Goal: Information Seeking & Learning: Learn about a topic

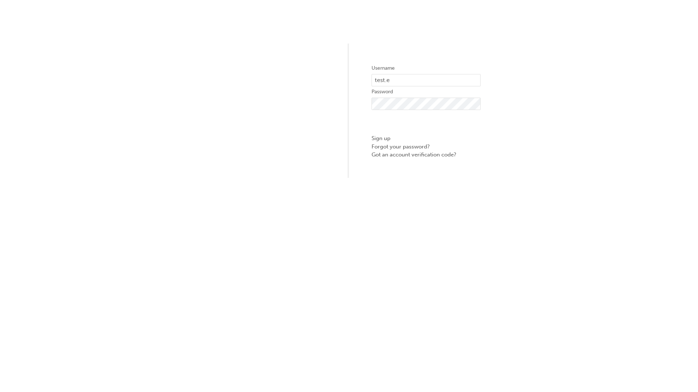
type input "test.e2e.user31"
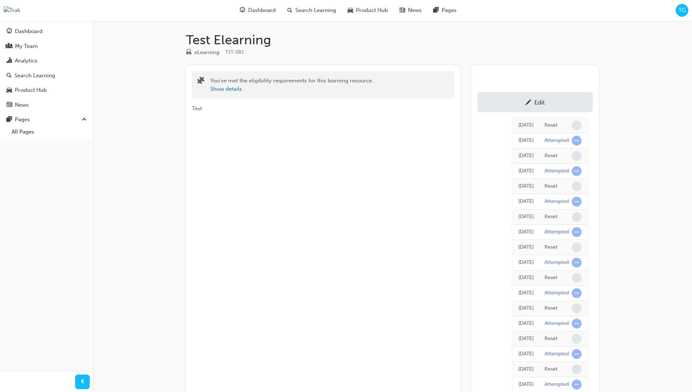
scroll to position [65, 0]
